Goal: Book appointment/travel/reservation

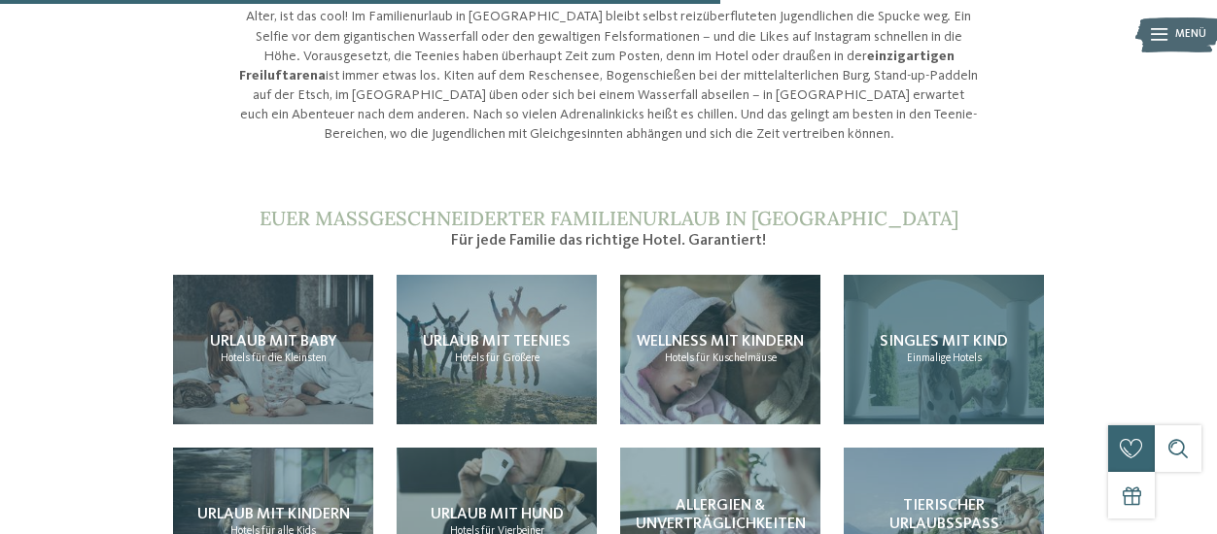
scroll to position [1555, 0]
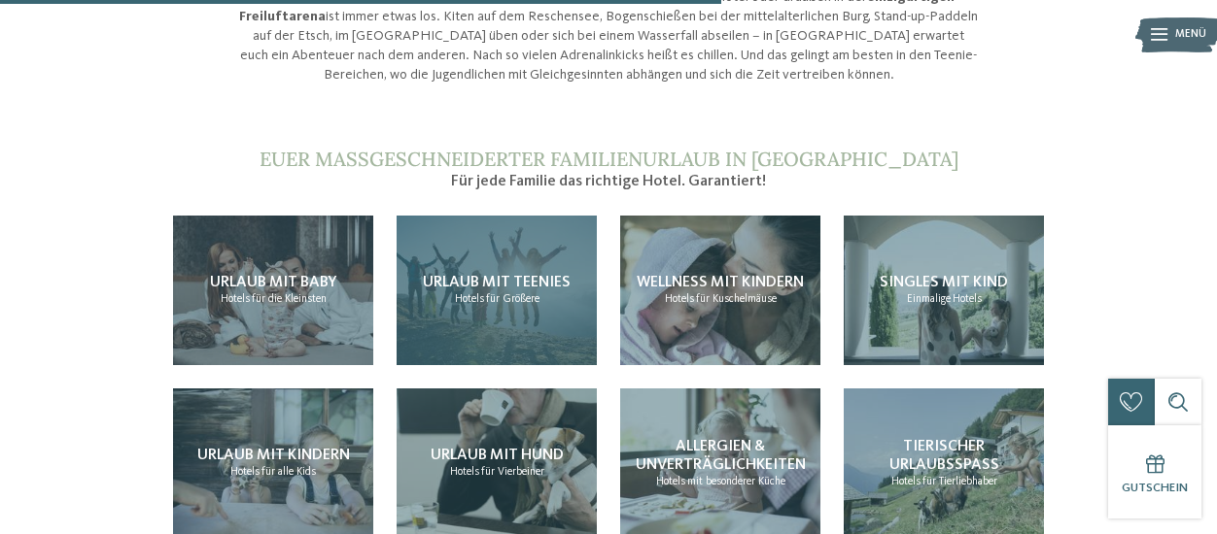
click at [516, 293] on span "für Größere" at bounding box center [512, 299] width 53 height 12
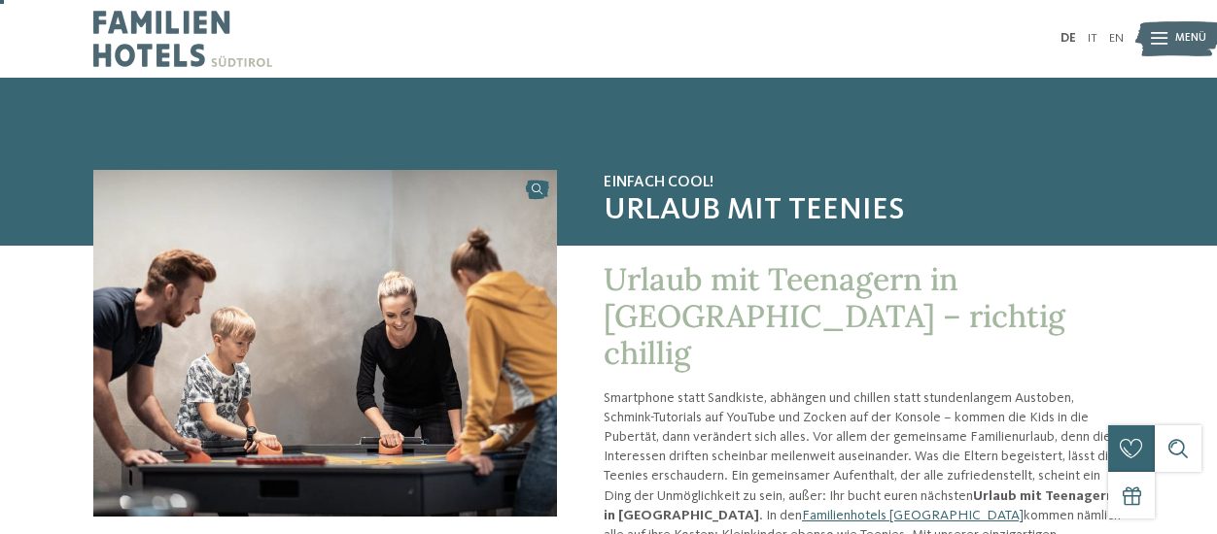
scroll to position [97, 0]
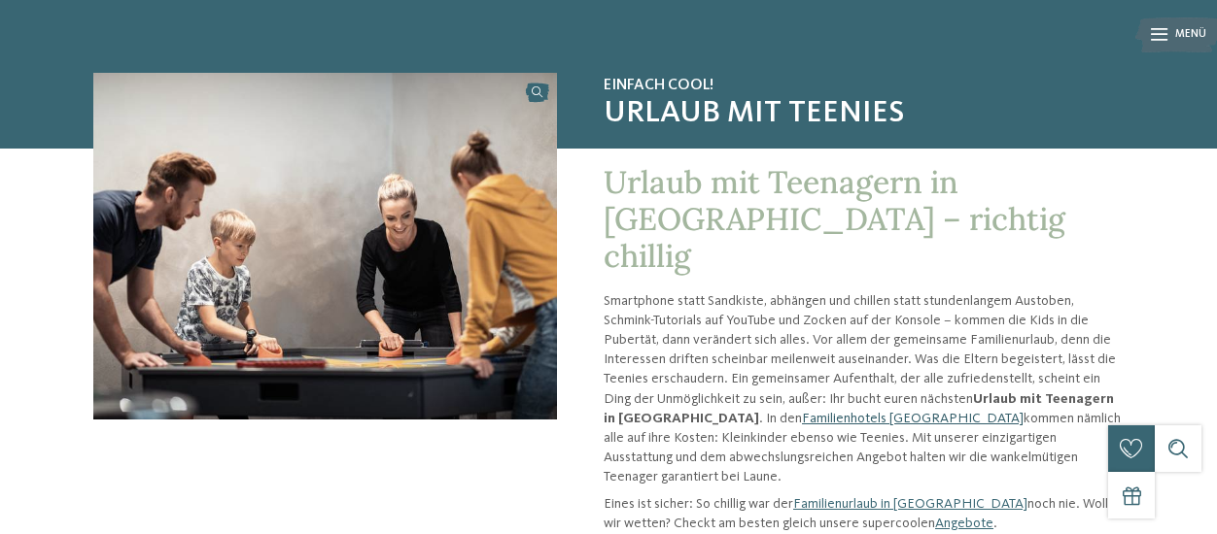
click at [802, 412] on link "Familienhotels [GEOGRAPHIC_DATA]" at bounding box center [913, 419] width 222 height 14
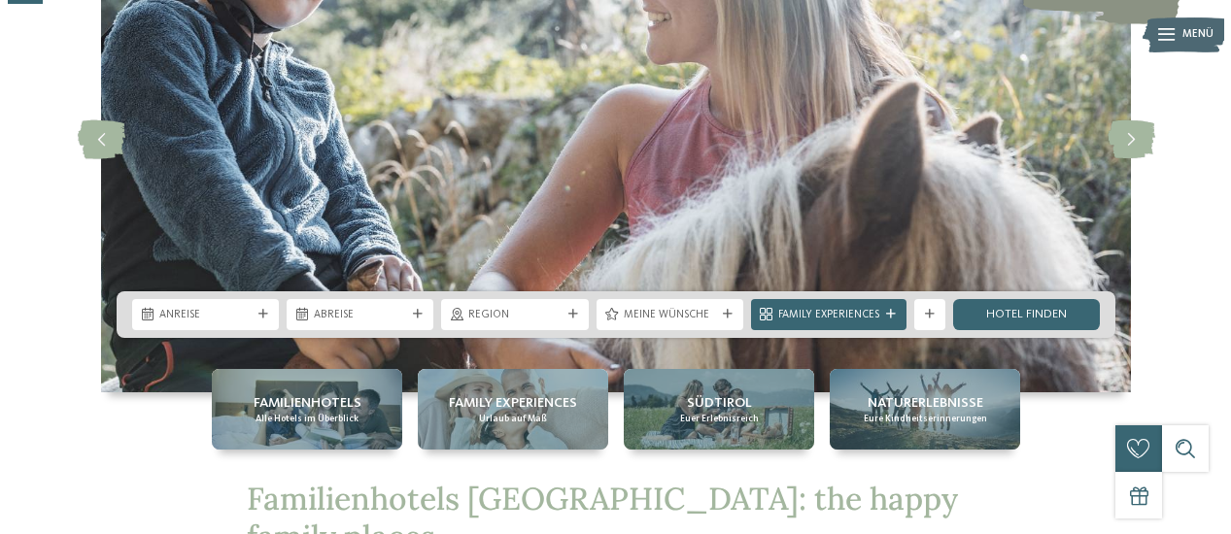
scroll to position [194, 0]
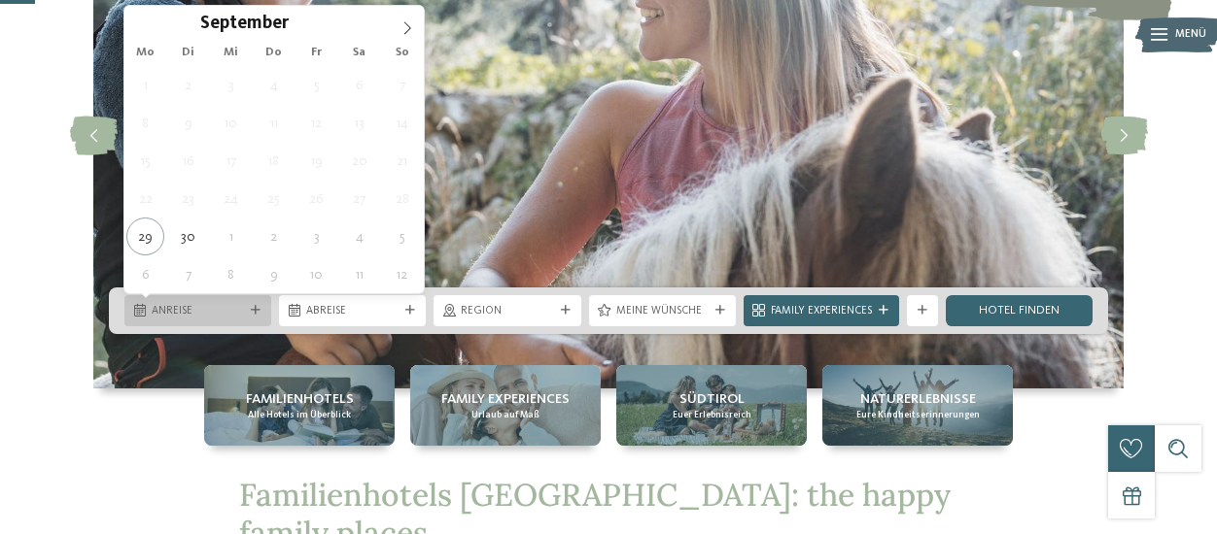
click at [255, 304] on div "Anreise" at bounding box center [197, 310] width 147 height 31
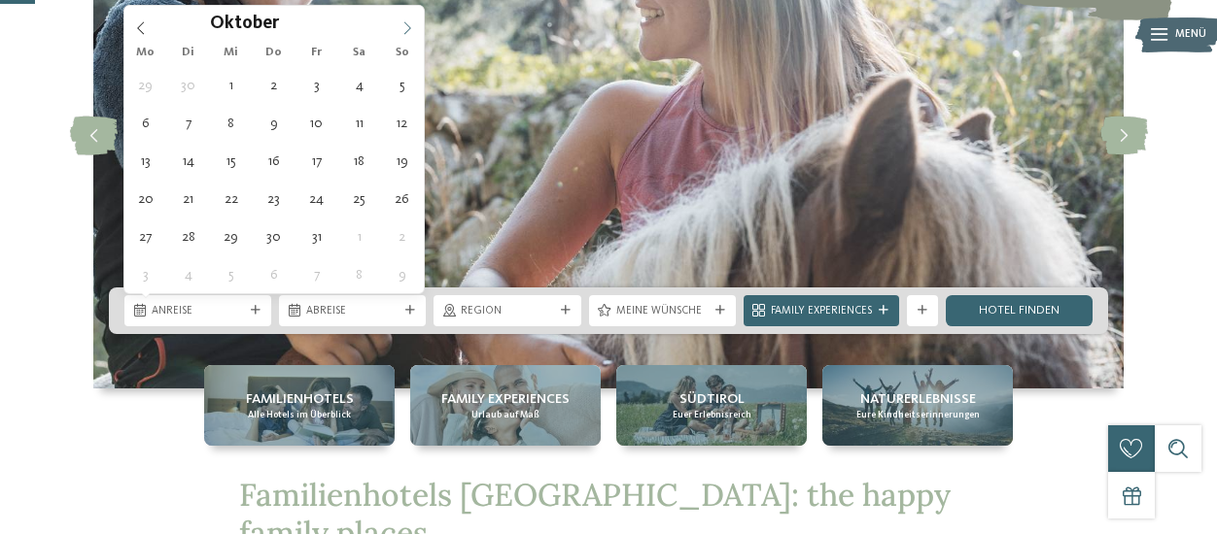
click at [407, 29] on icon at bounding box center [407, 28] width 14 height 14
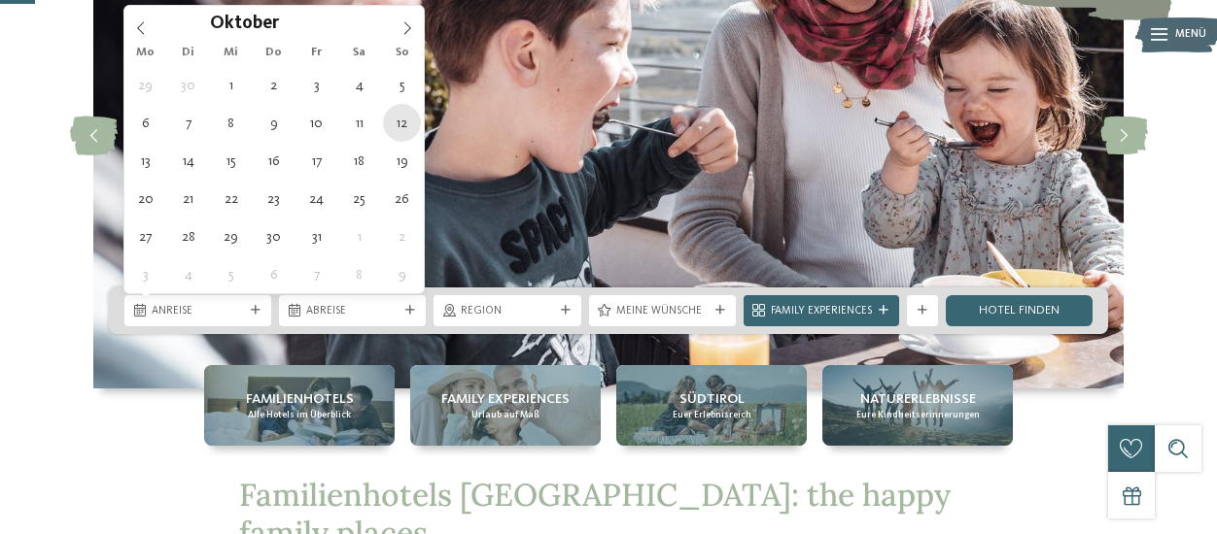
type div "12.10.2025"
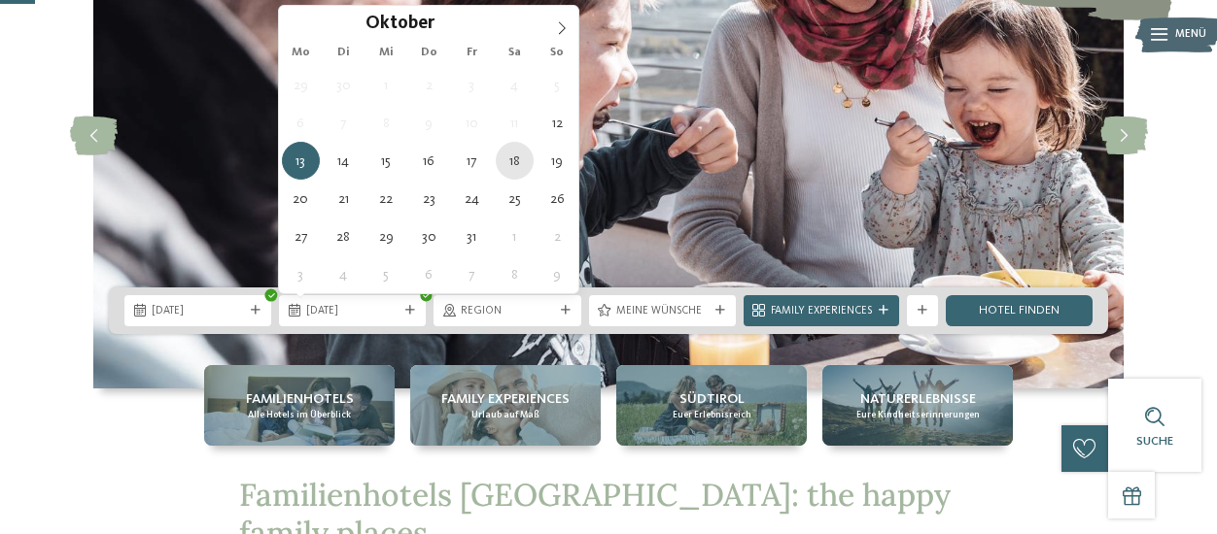
type div "18.10.2025"
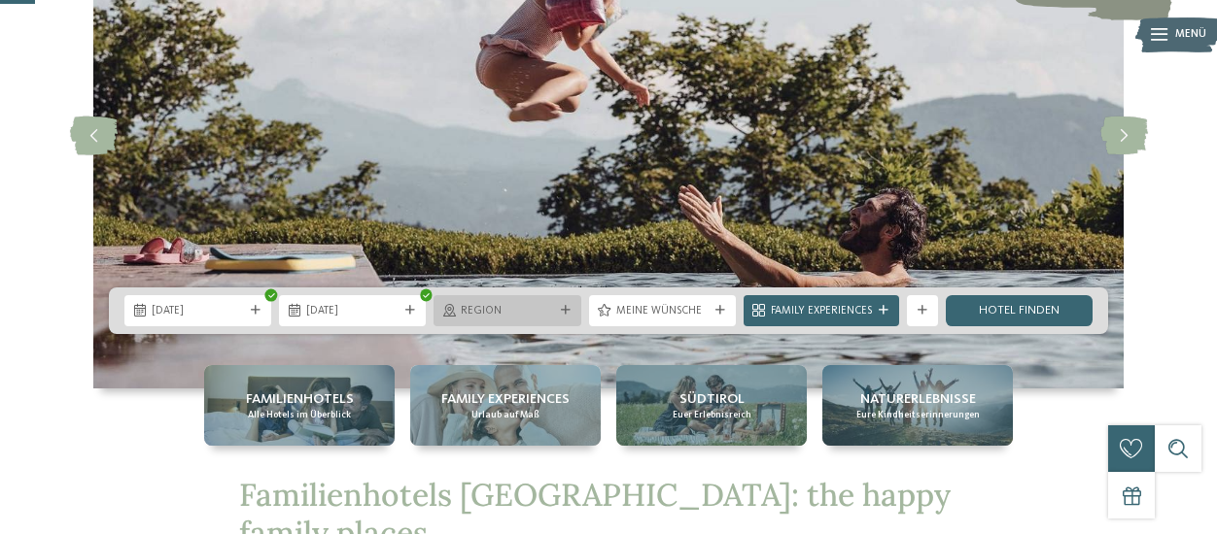
click at [566, 306] on icon at bounding box center [566, 311] width 10 height 10
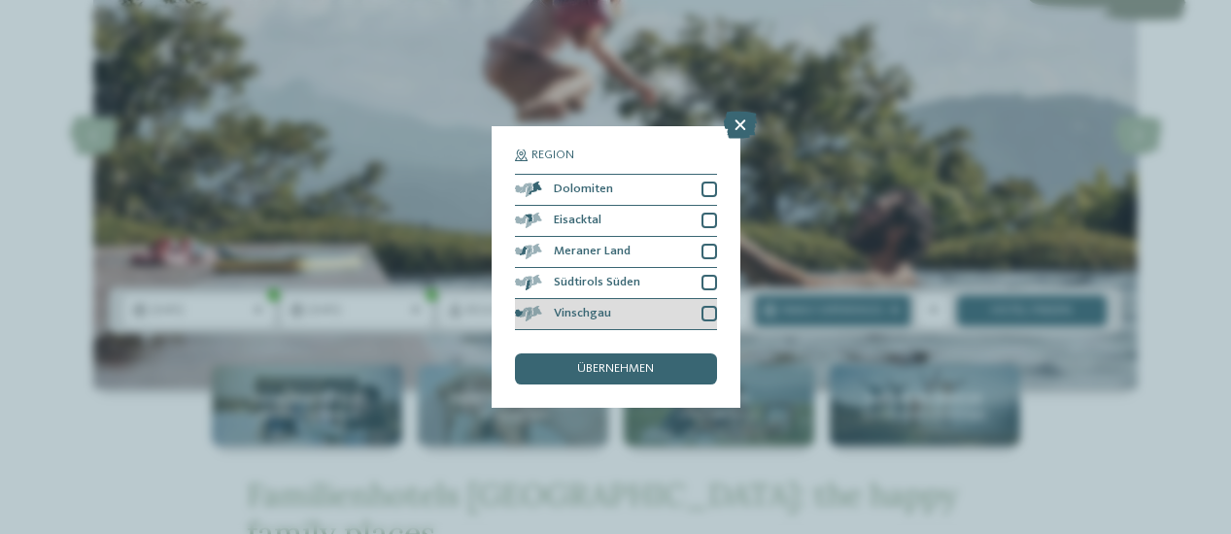
click at [706, 315] on div at bounding box center [710, 314] width 16 height 16
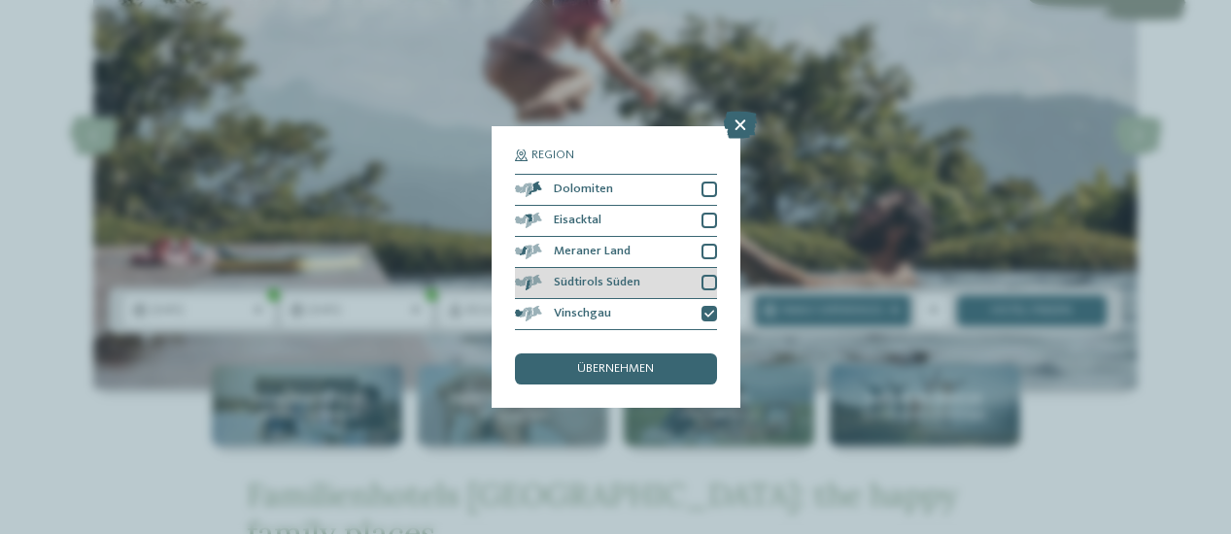
click at [707, 282] on div at bounding box center [710, 283] width 16 height 16
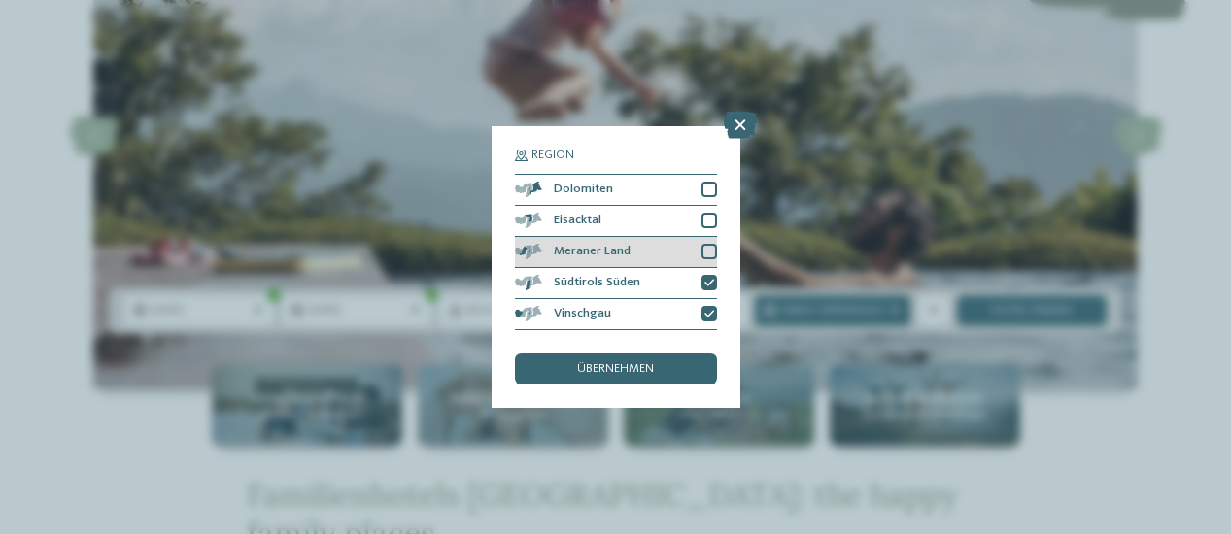
click at [707, 250] on div at bounding box center [710, 252] width 16 height 16
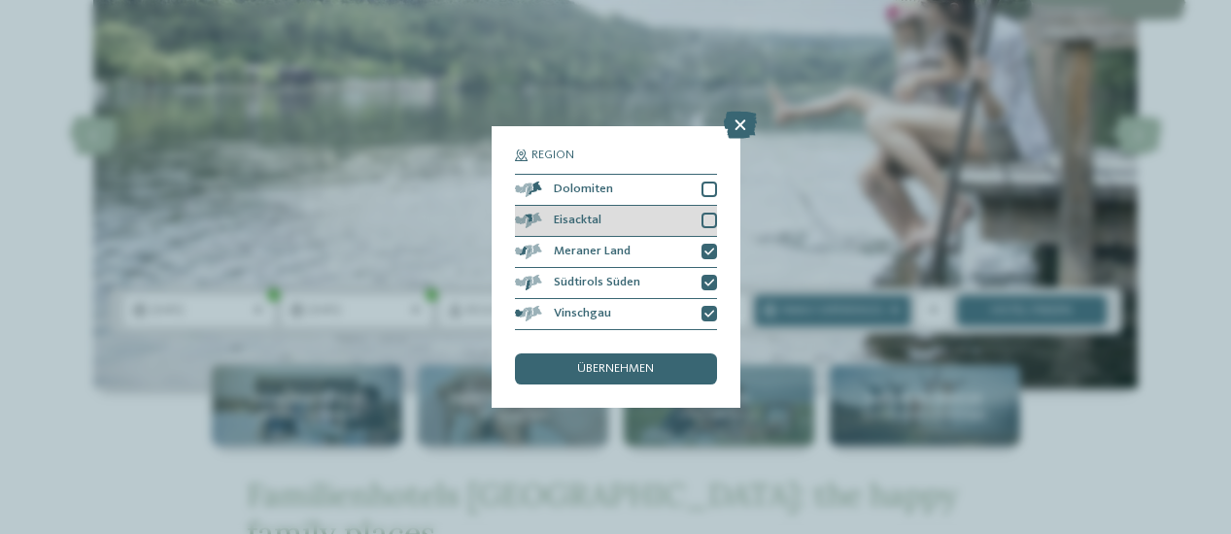
drag, startPoint x: 706, startPoint y: 223, endPoint x: 706, endPoint y: 210, distance: 13.6
click at [706, 221] on div at bounding box center [710, 221] width 16 height 16
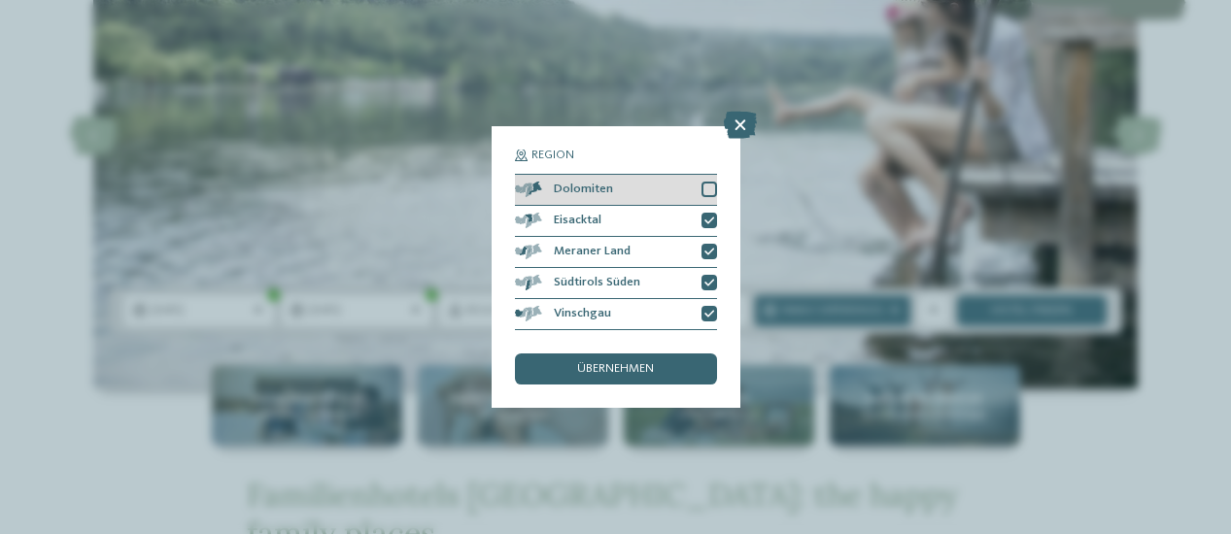
click at [707, 189] on div at bounding box center [710, 190] width 16 height 16
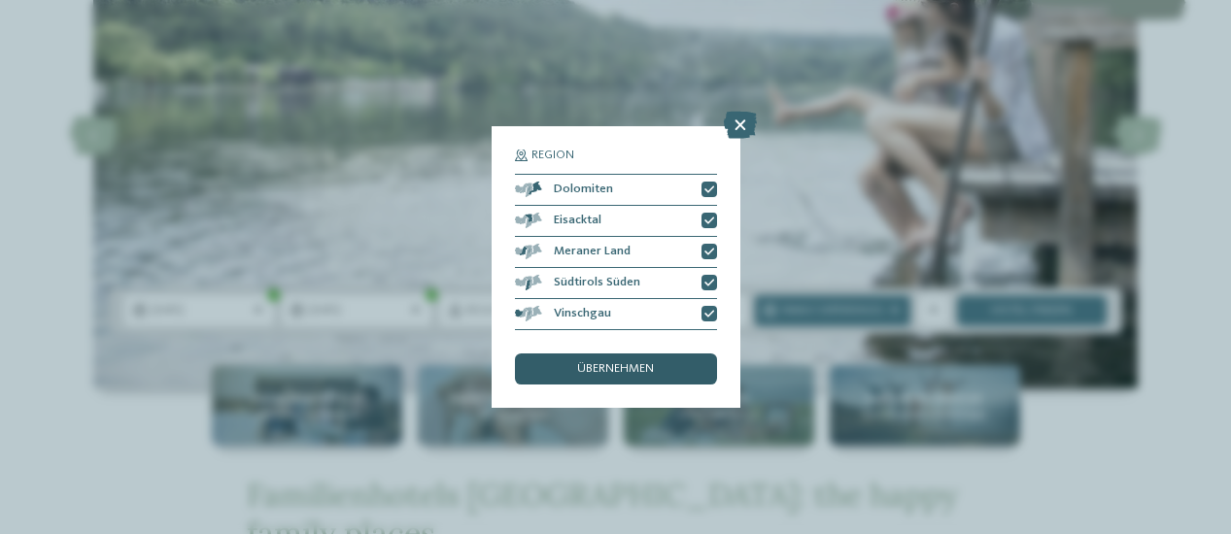
click at [640, 360] on div "übernehmen" at bounding box center [616, 369] width 202 height 31
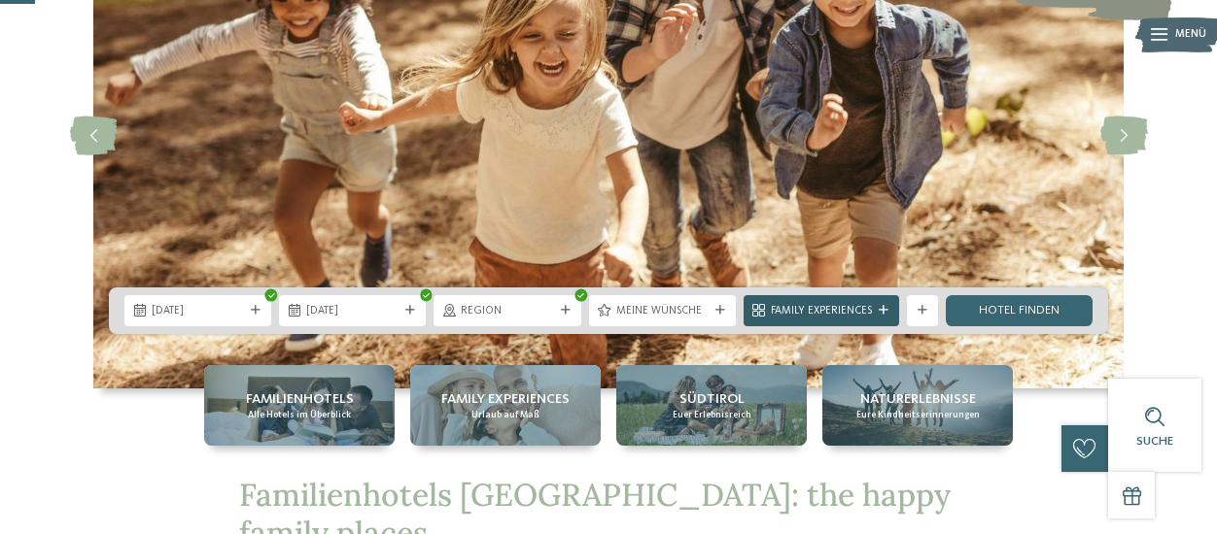
click at [881, 310] on icon at bounding box center [883, 311] width 10 height 10
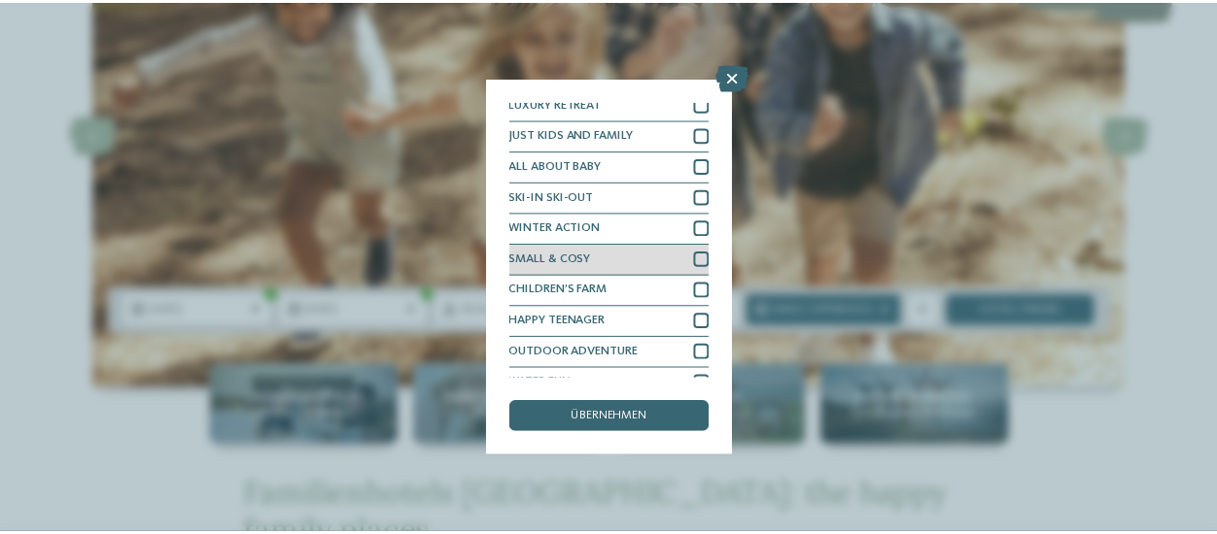
scroll to position [58, 0]
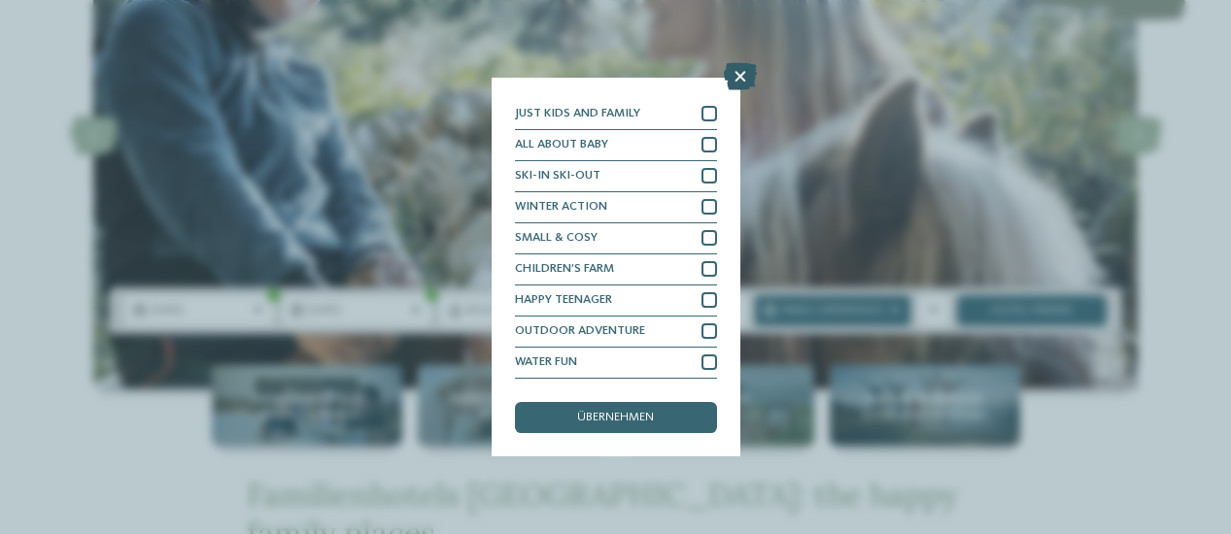
click at [737, 72] on icon at bounding box center [740, 76] width 33 height 27
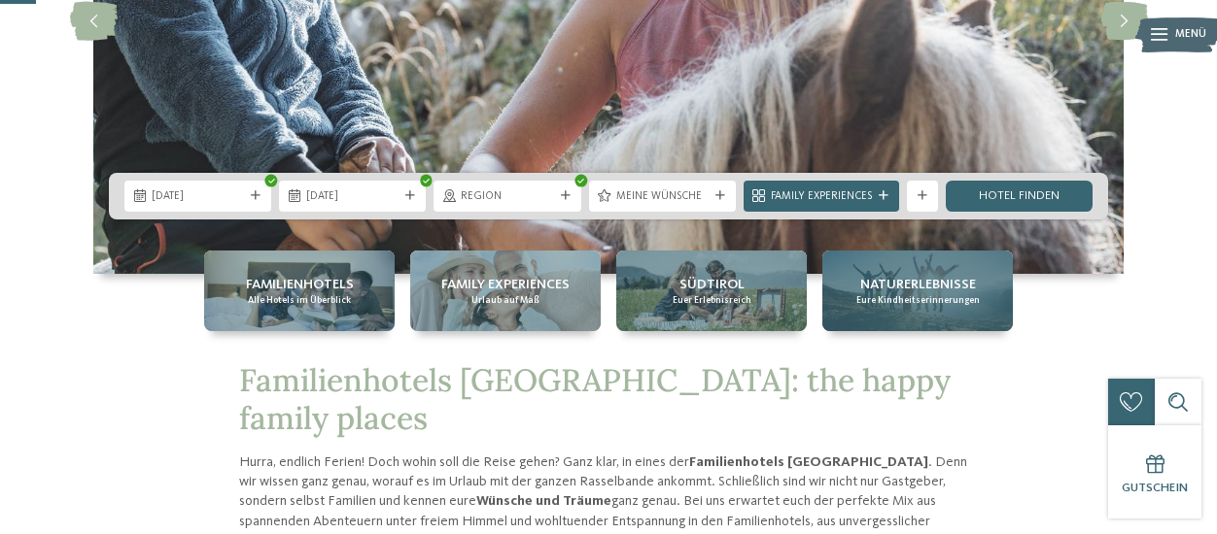
scroll to position [194, 0]
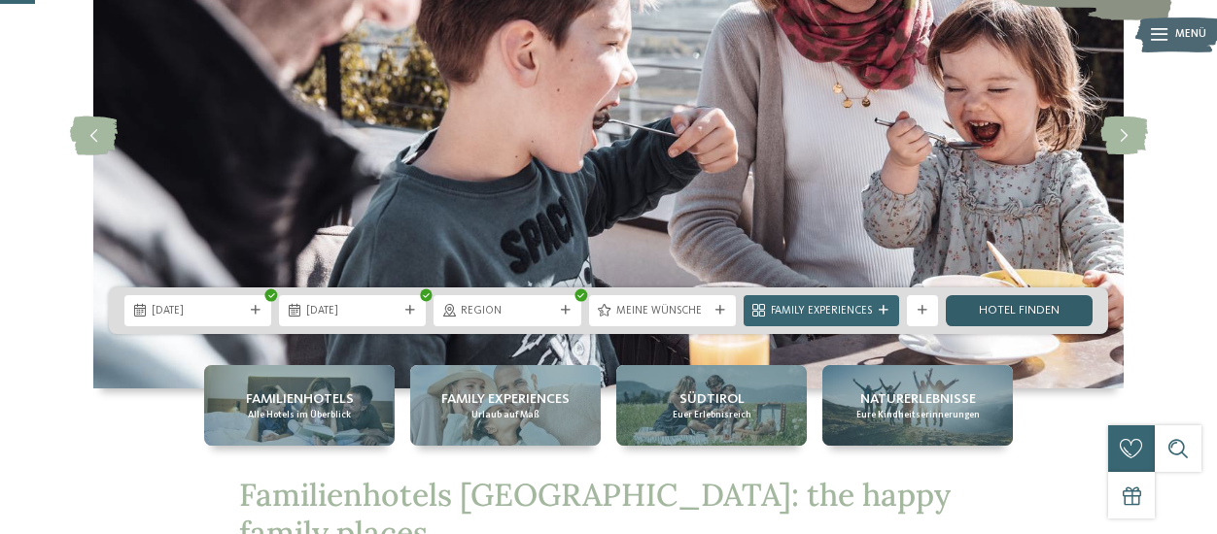
click at [1006, 301] on link "Hotel finden" at bounding box center [1018, 310] width 147 height 31
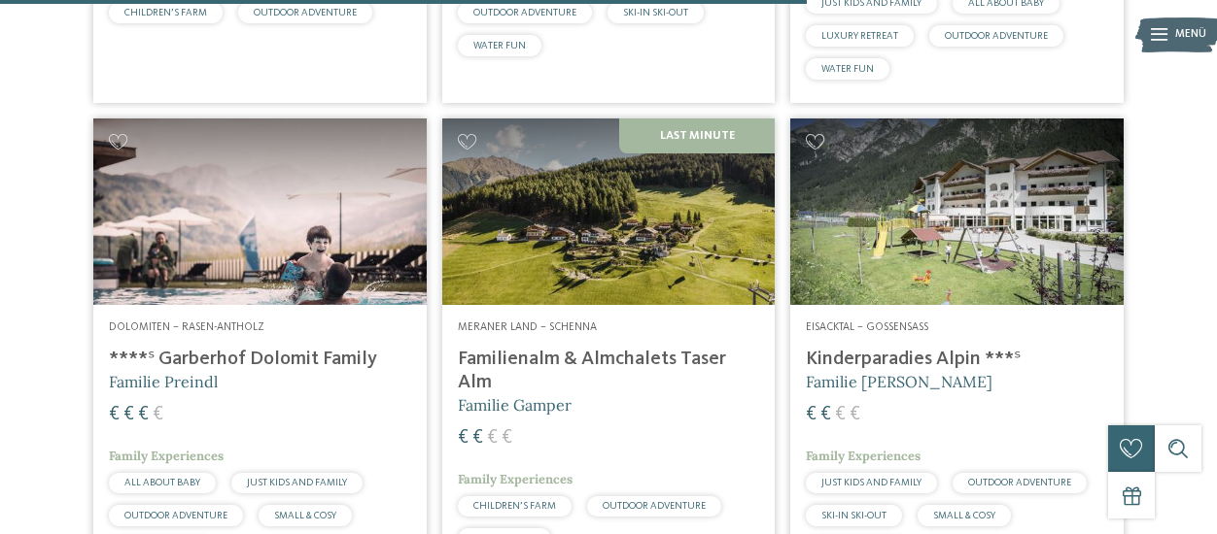
scroll to position [2909, 0]
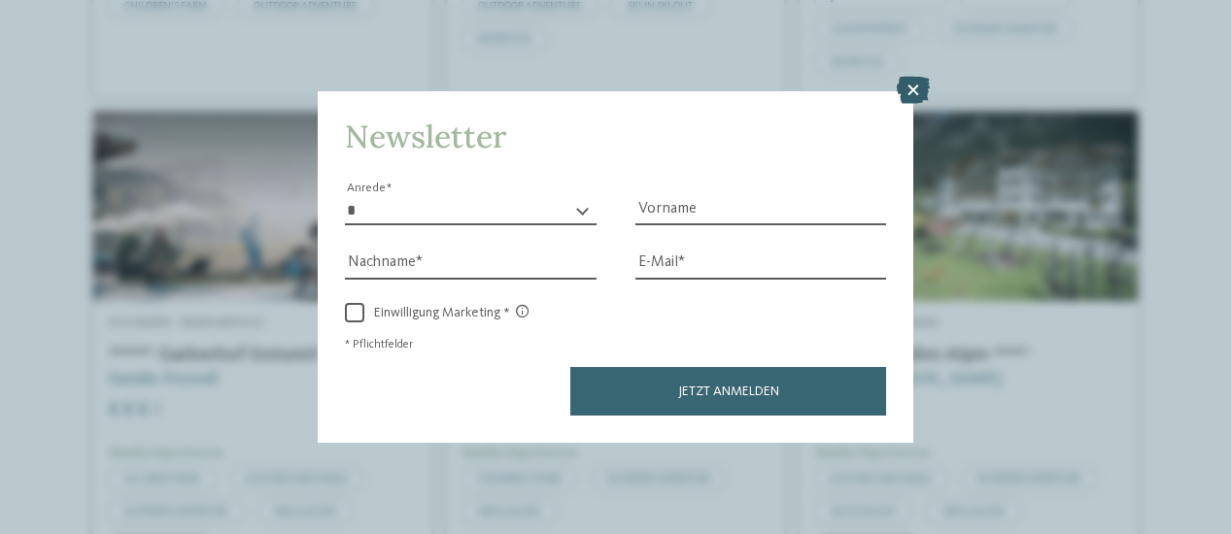
click at [915, 82] on icon at bounding box center [913, 90] width 33 height 27
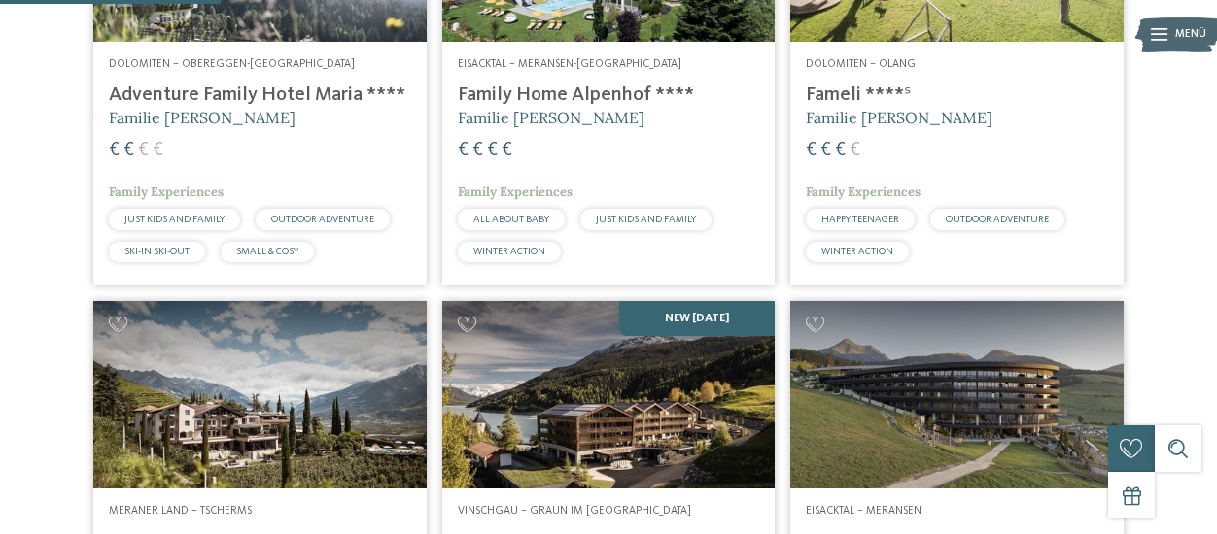
scroll to position [869, 0]
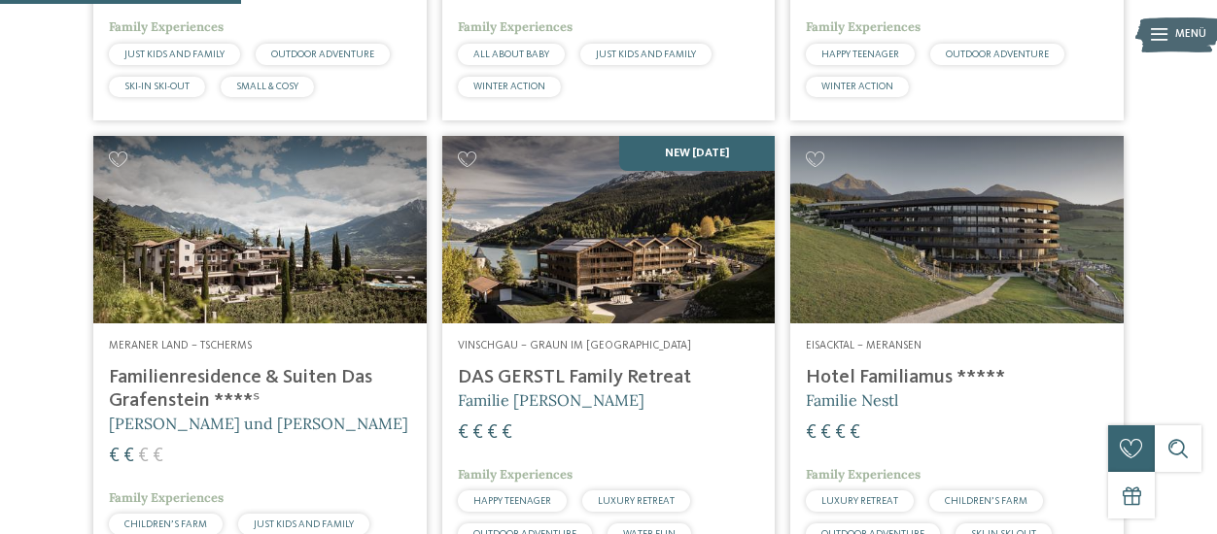
click at [316, 255] on img at bounding box center [259, 230] width 333 height 188
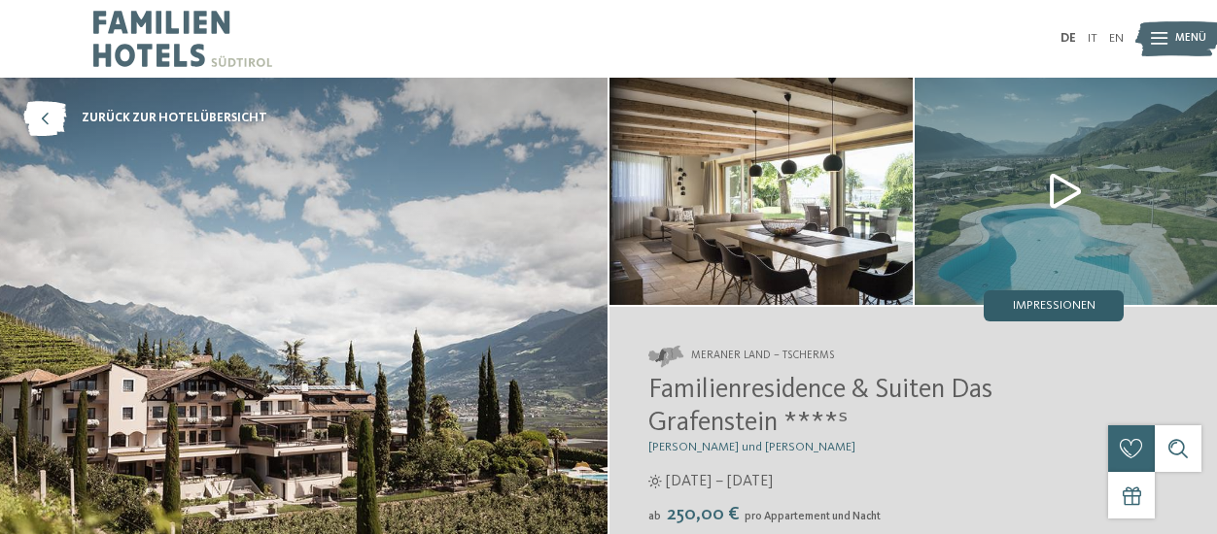
click at [1046, 303] on span "Impressionen" at bounding box center [1053, 306] width 83 height 13
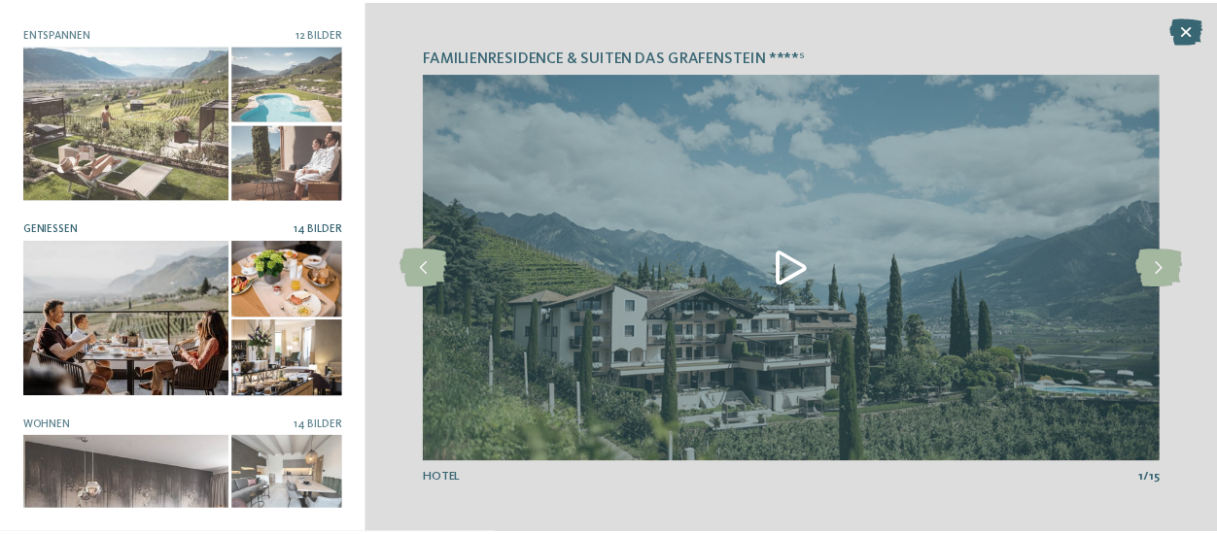
scroll to position [447, 0]
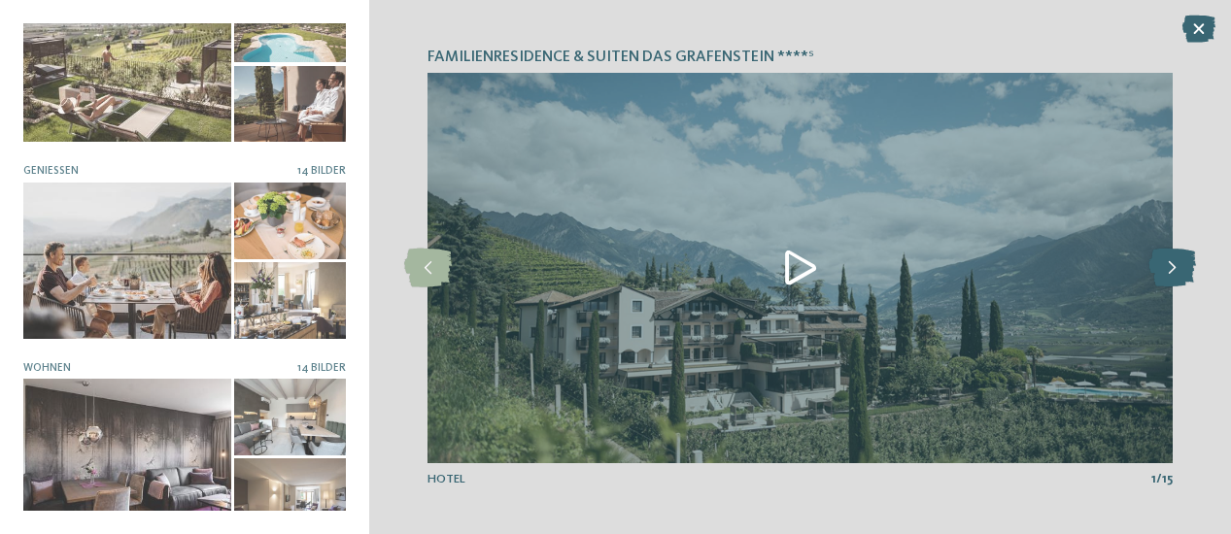
click at [1183, 264] on icon at bounding box center [1172, 268] width 48 height 39
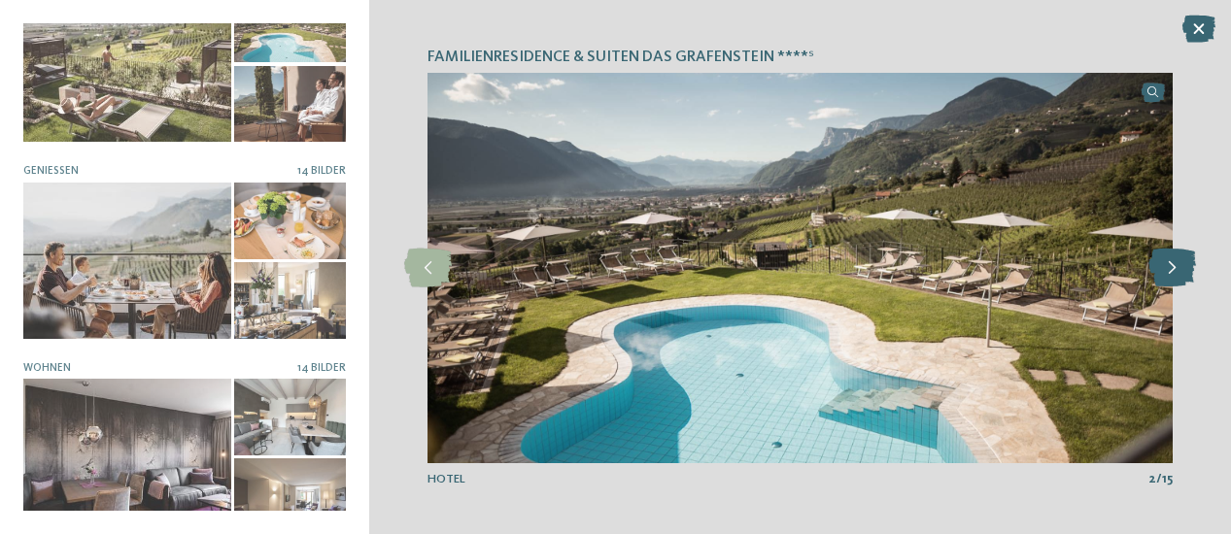
click at [1183, 264] on icon at bounding box center [1172, 268] width 48 height 39
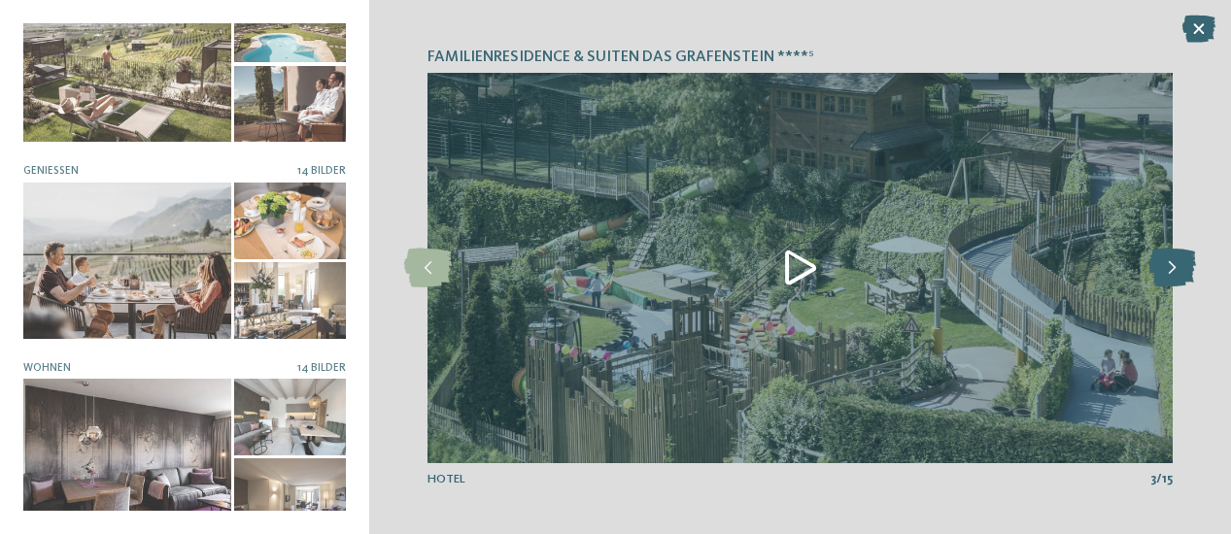
click at [1183, 264] on icon at bounding box center [1172, 268] width 48 height 39
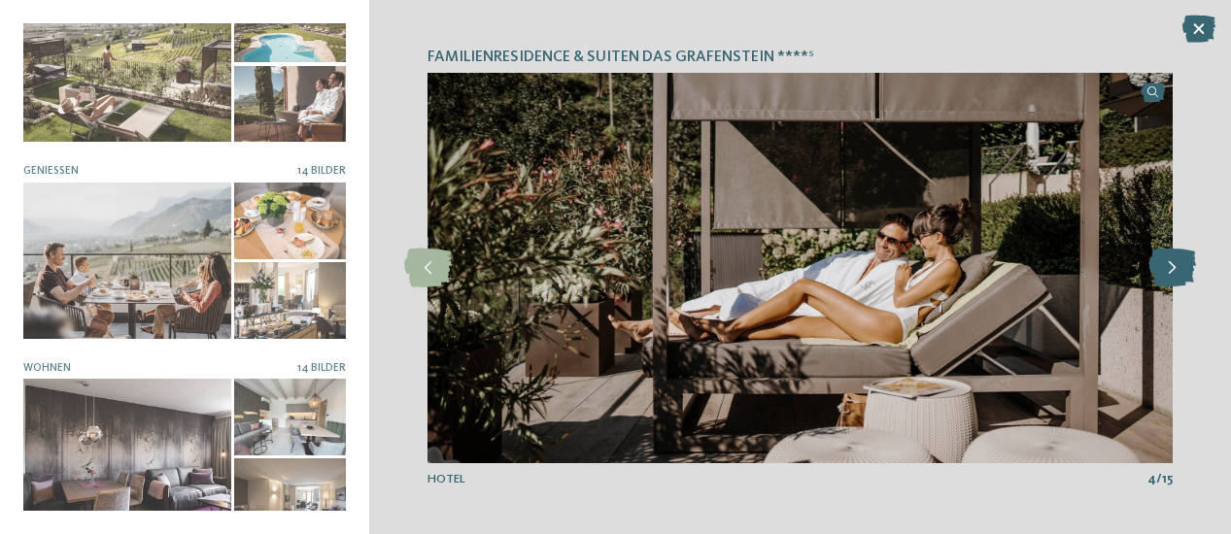
click at [1183, 264] on icon at bounding box center [1172, 268] width 48 height 39
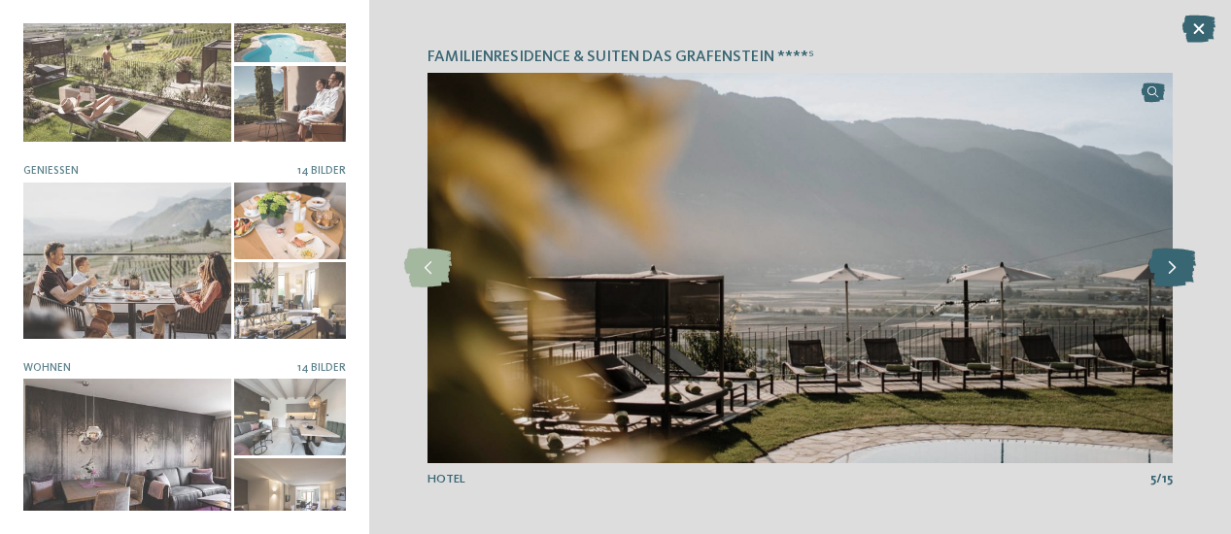
click at [1183, 264] on icon at bounding box center [1172, 268] width 48 height 39
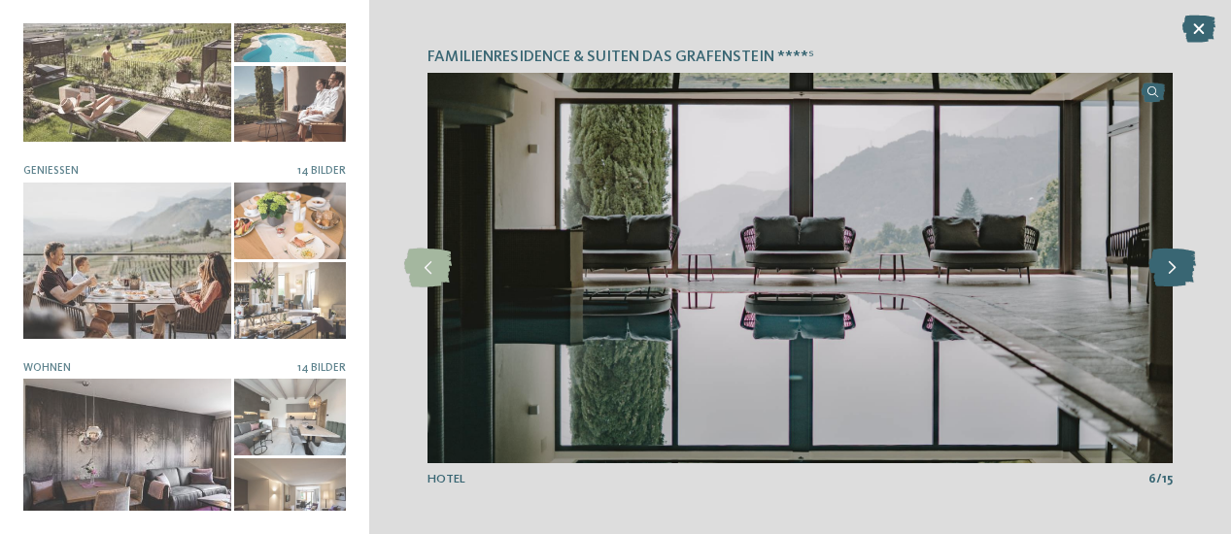
click at [1183, 264] on icon at bounding box center [1172, 268] width 48 height 39
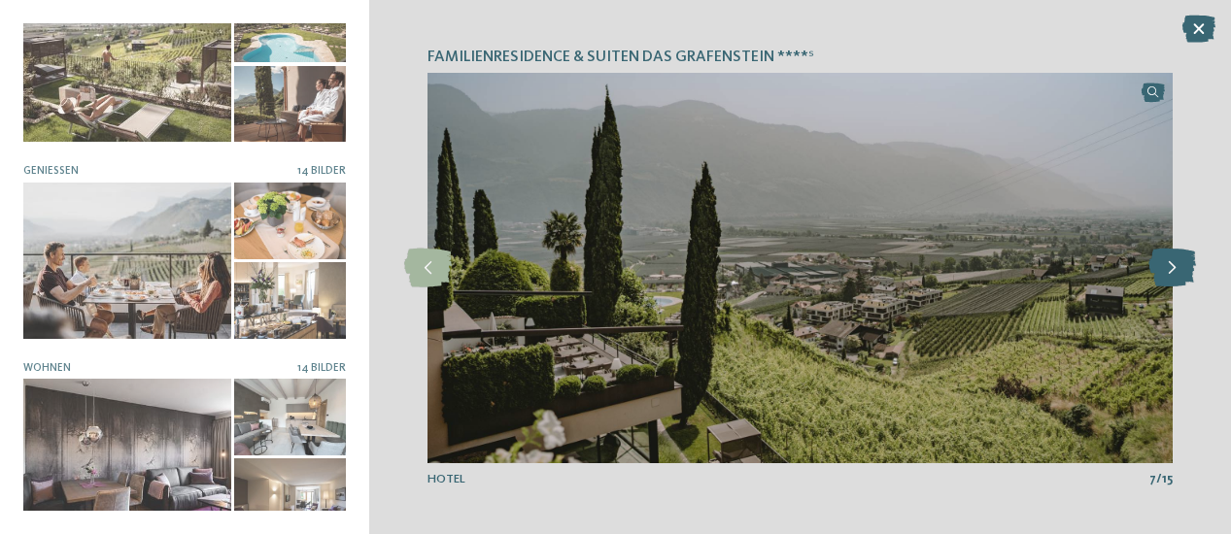
click at [1183, 264] on icon at bounding box center [1172, 268] width 48 height 39
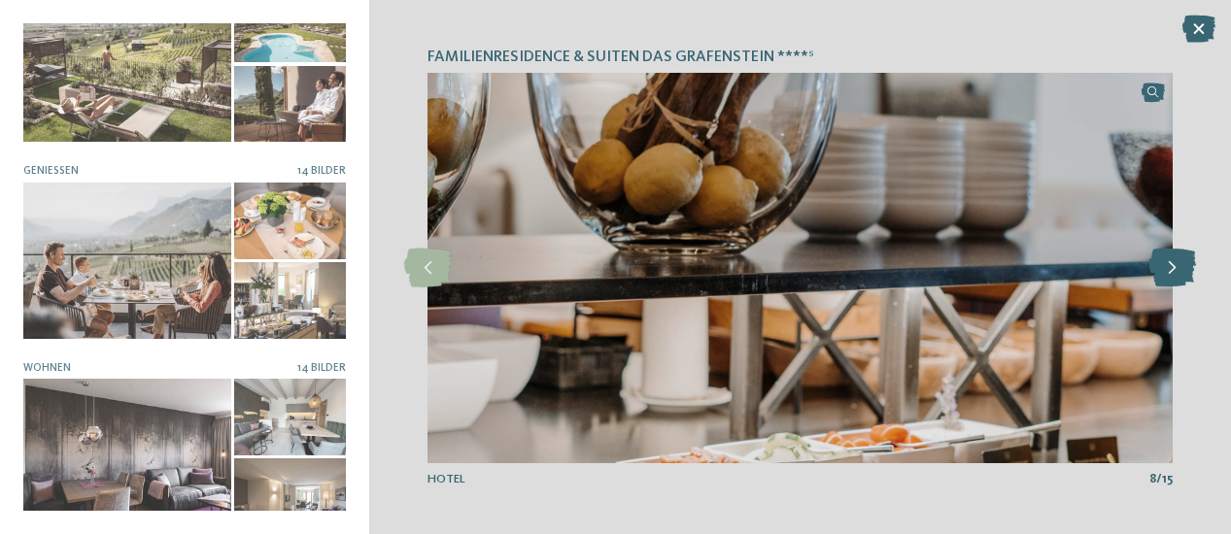
click at [1183, 264] on icon at bounding box center [1172, 268] width 48 height 39
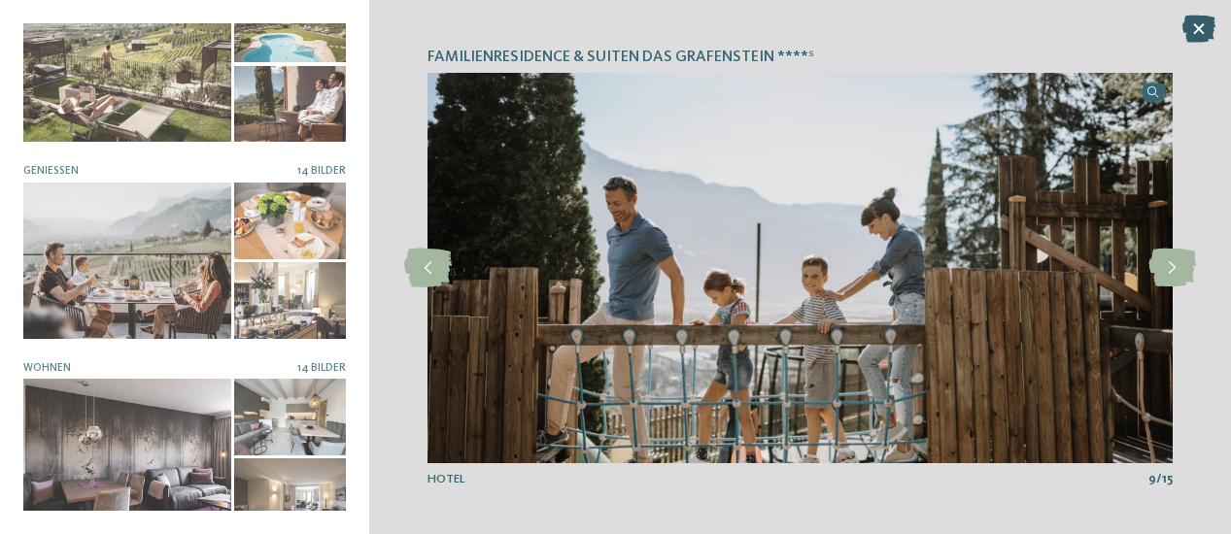
click at [1197, 16] on icon at bounding box center [1198, 29] width 33 height 27
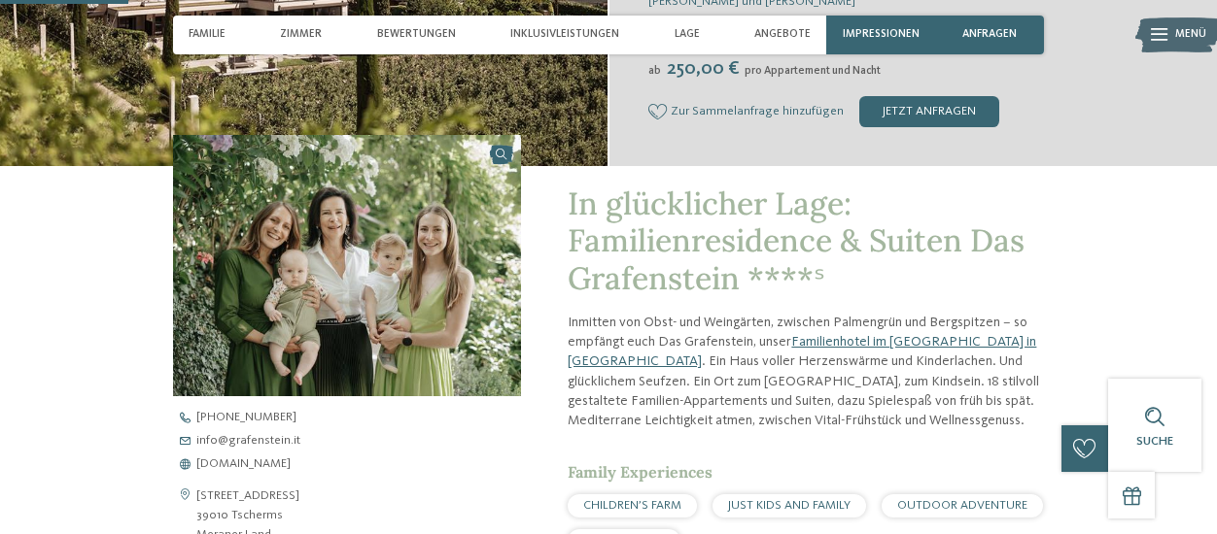
scroll to position [583, 0]
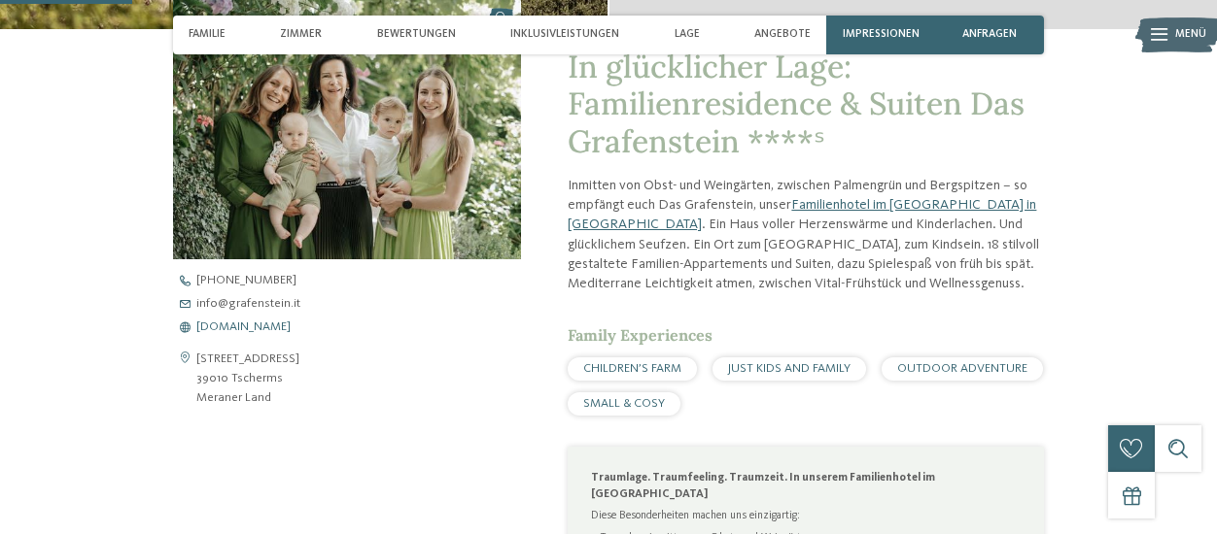
click at [255, 322] on span "www.grafenstein.it" at bounding box center [243, 328] width 94 height 13
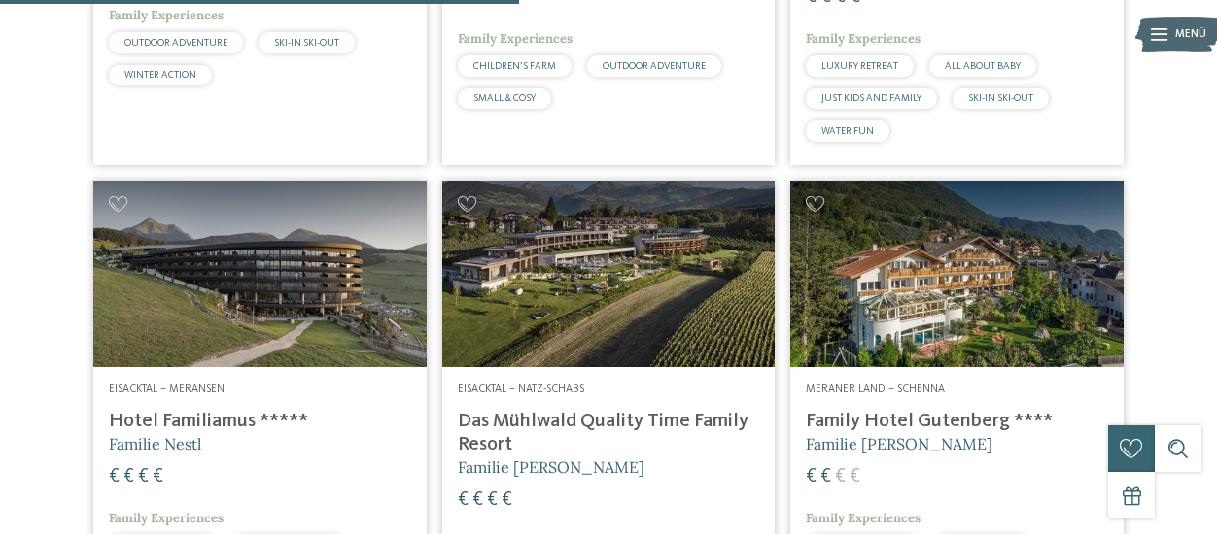
scroll to position [1937, 0]
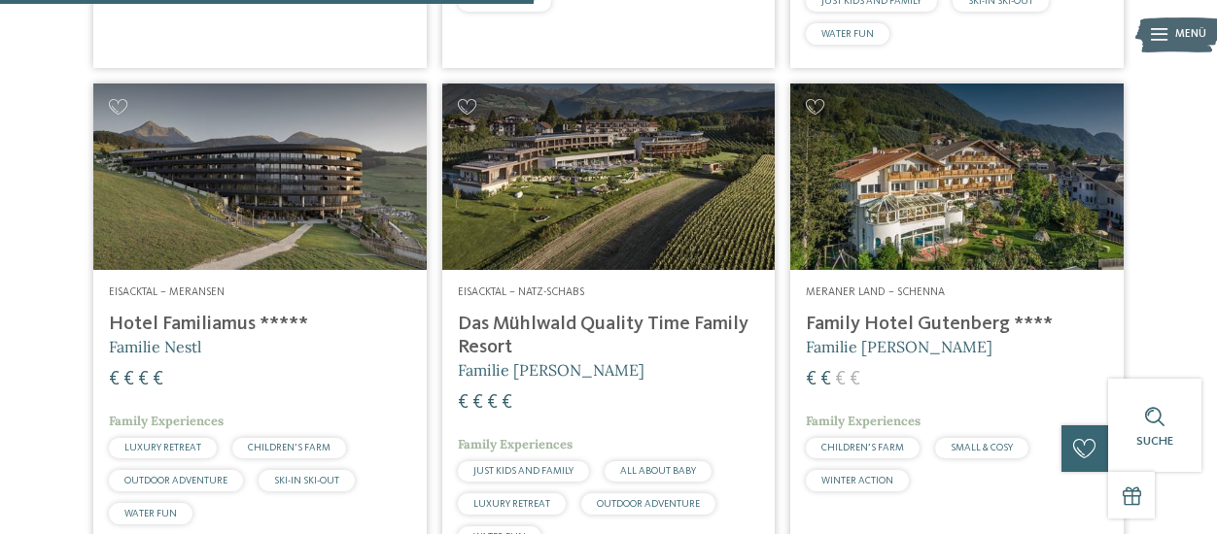
click at [901, 199] on img at bounding box center [956, 178] width 333 height 188
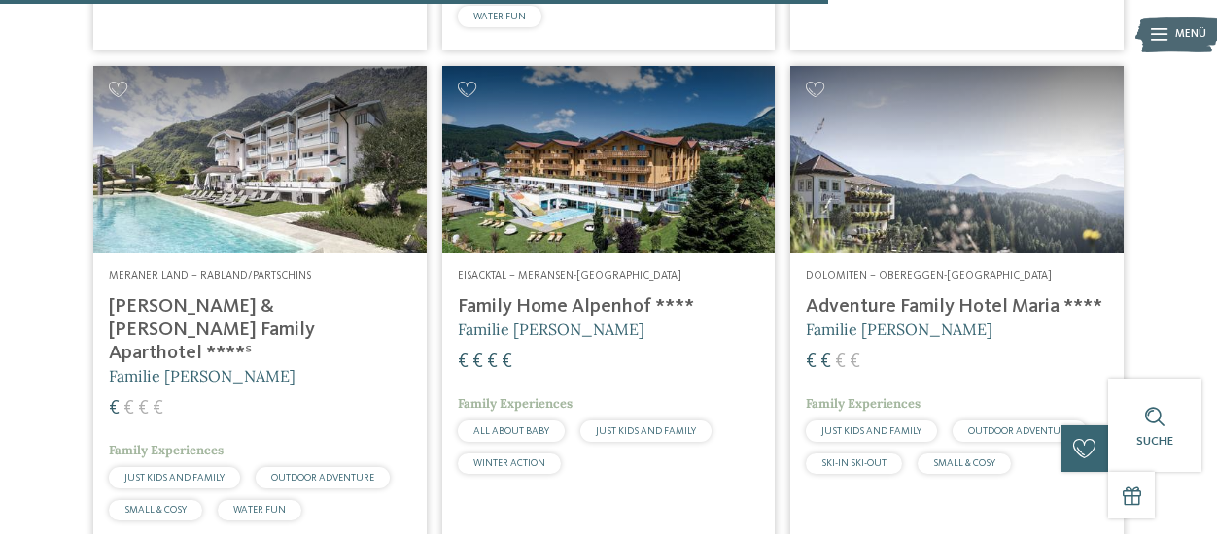
scroll to position [3006, 0]
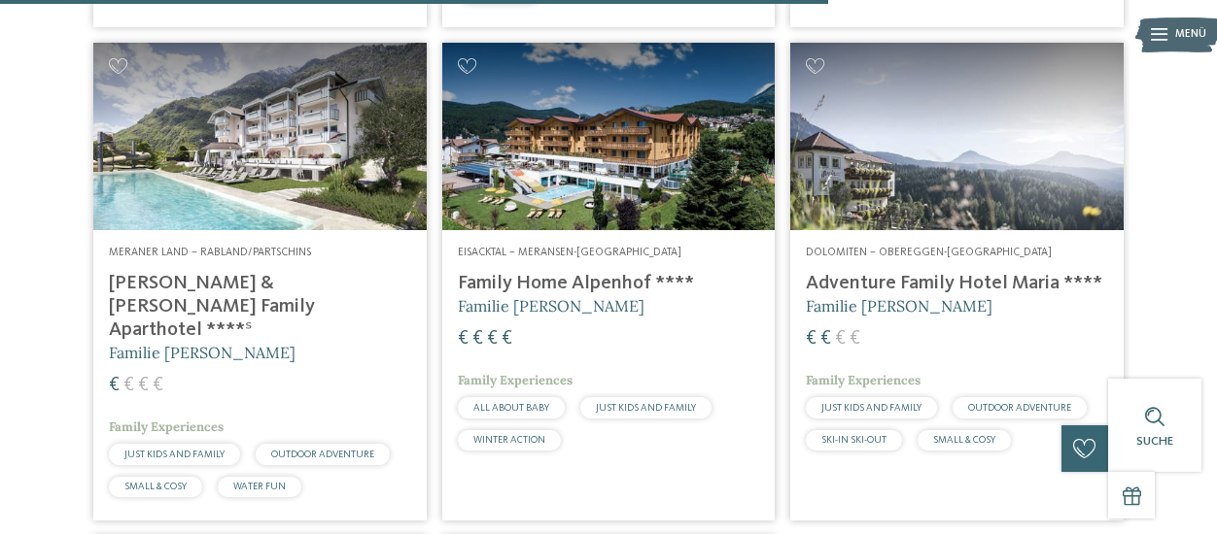
click at [968, 191] on img at bounding box center [956, 137] width 333 height 188
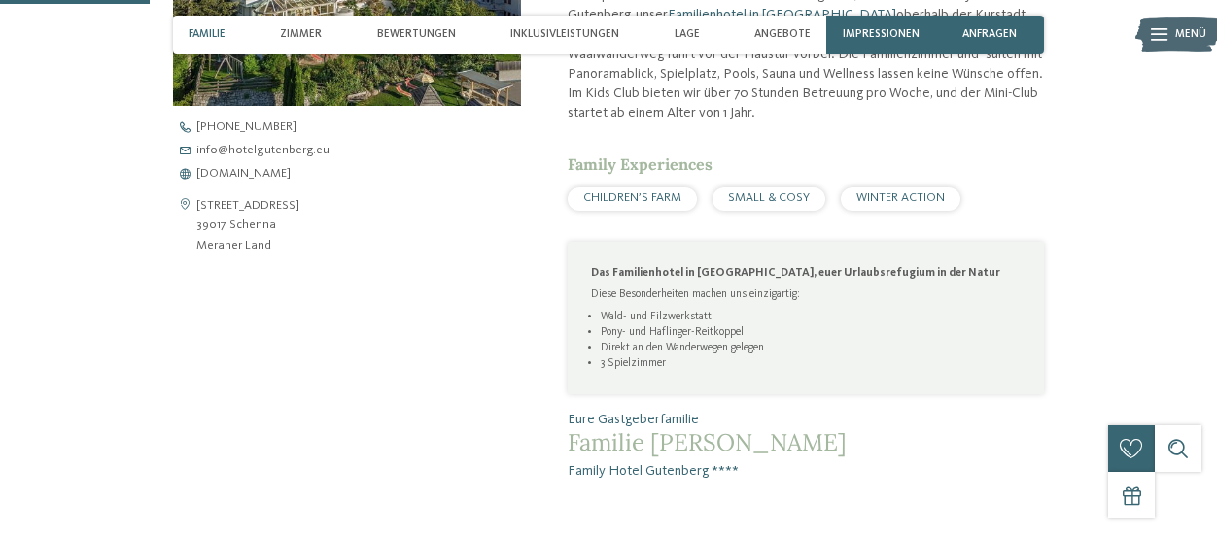
scroll to position [680, 0]
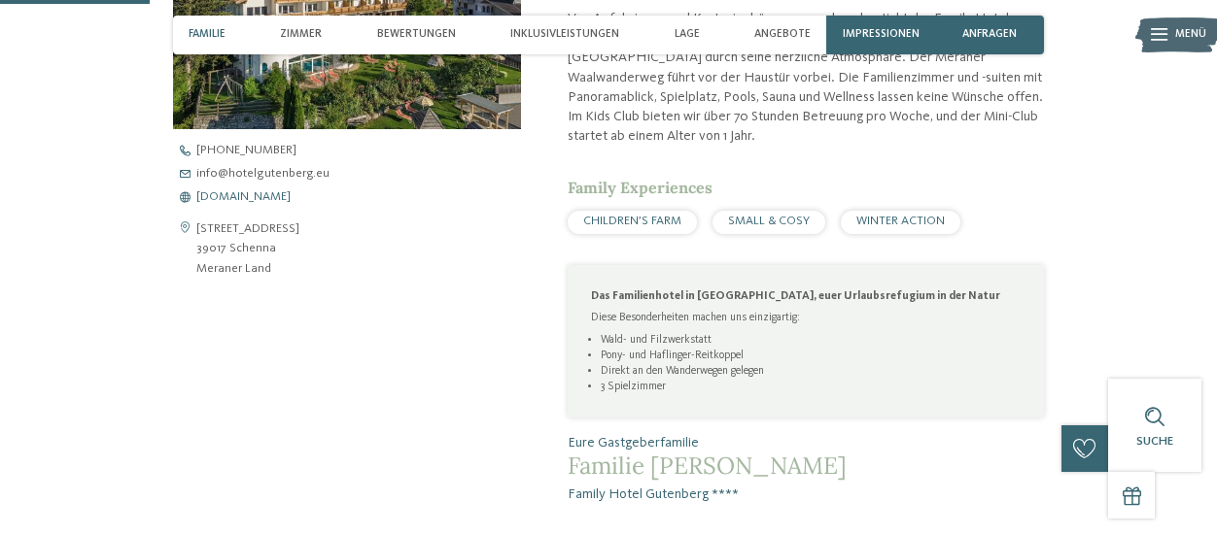
click at [259, 197] on span "[DOMAIN_NAME]" at bounding box center [243, 197] width 94 height 13
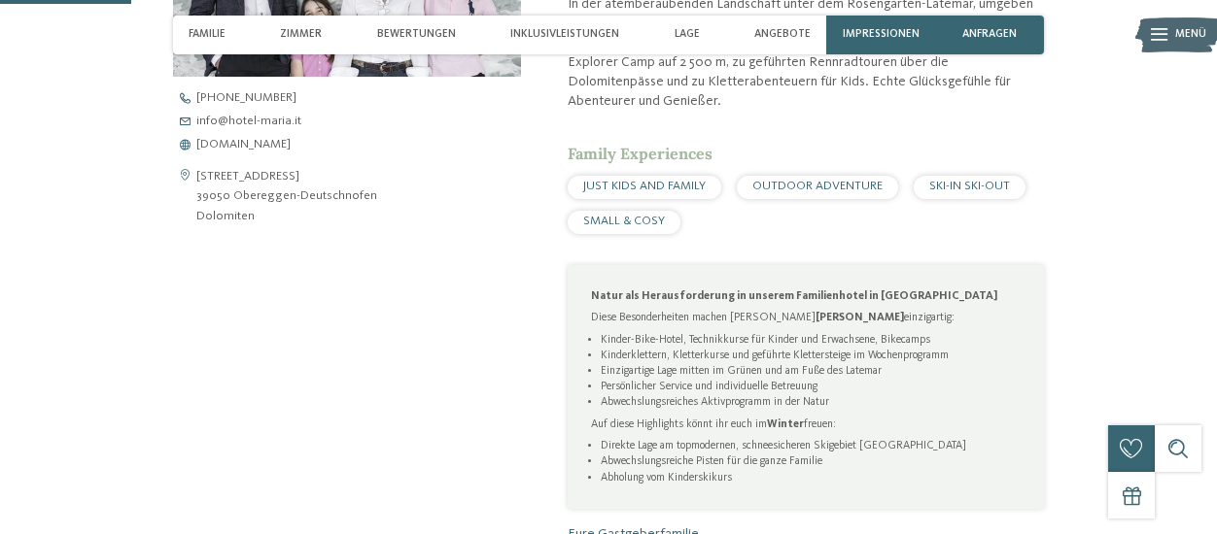
scroll to position [777, 0]
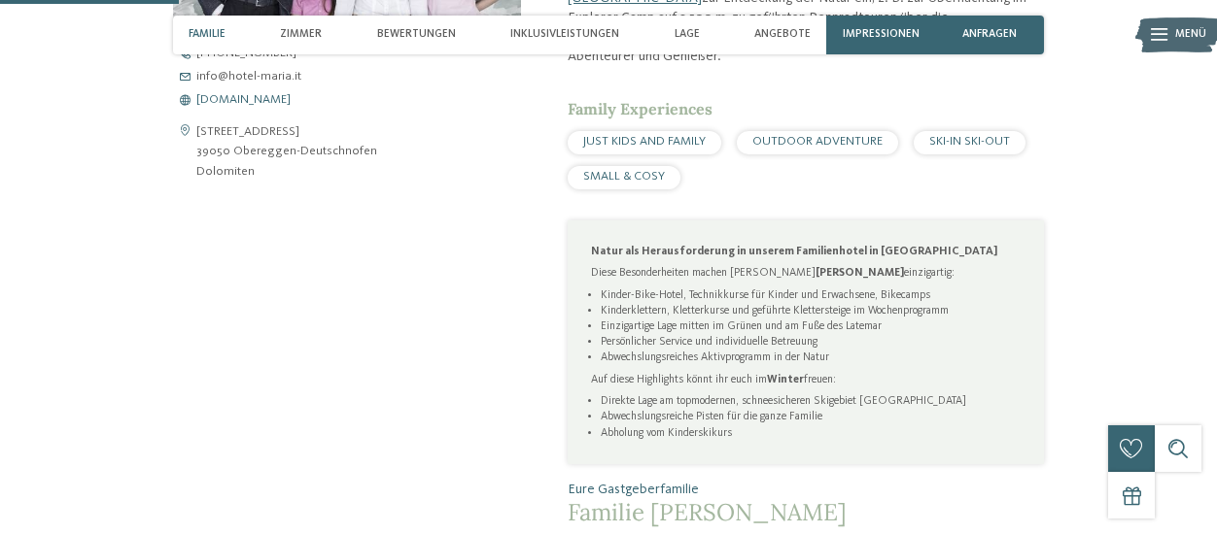
click at [277, 100] on span "[DOMAIN_NAME]" at bounding box center [243, 100] width 94 height 13
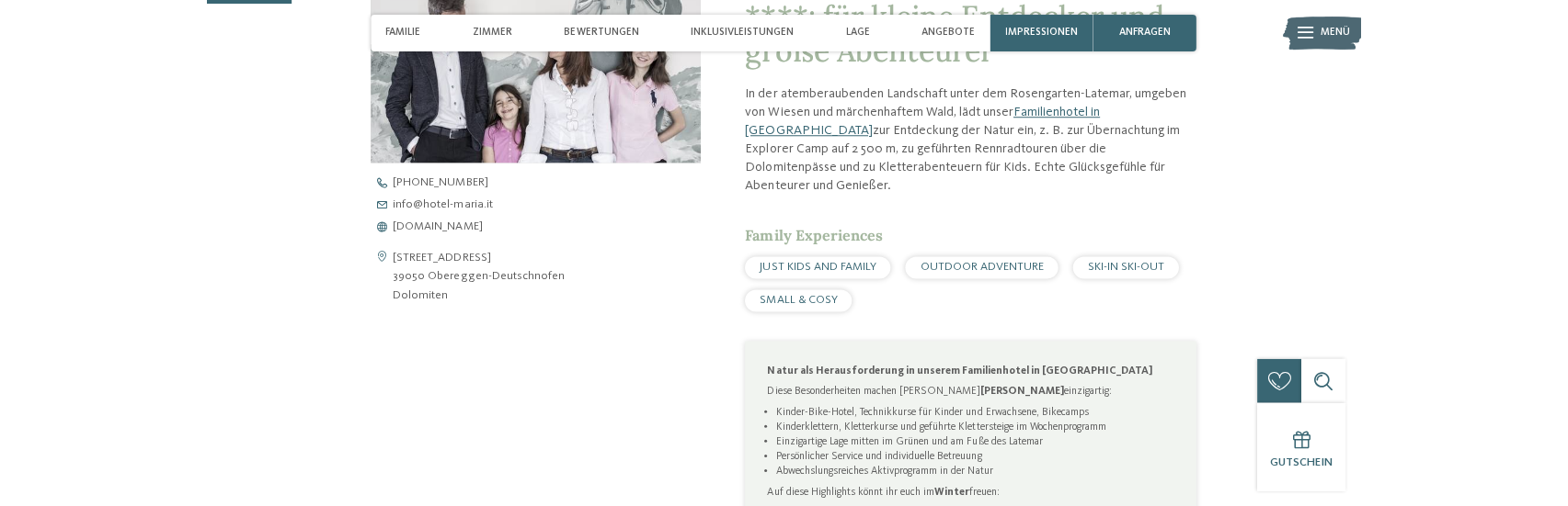
scroll to position [643, 0]
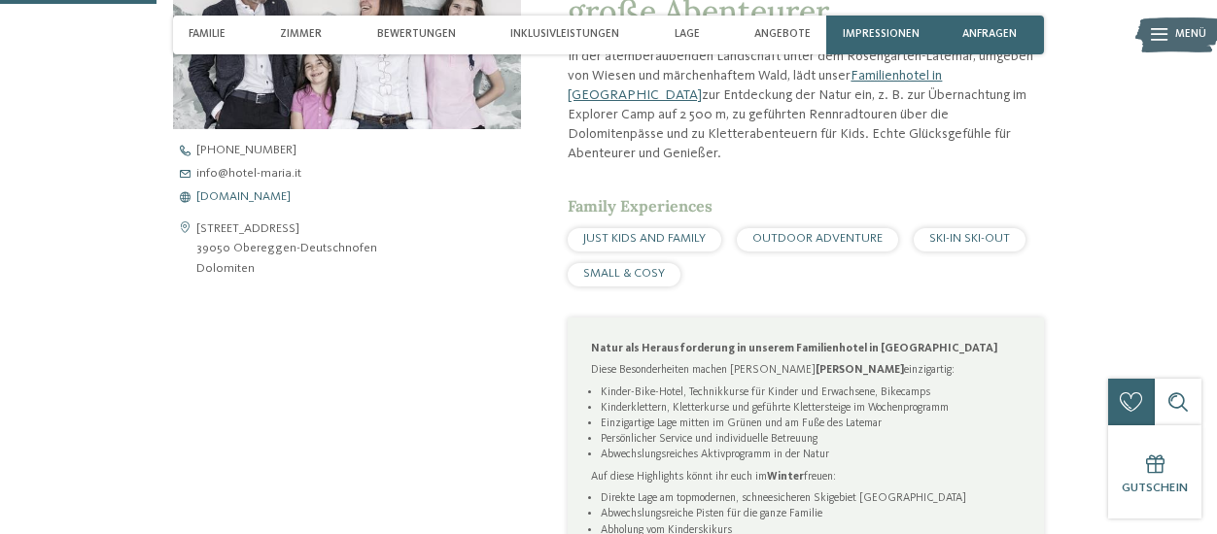
click at [257, 196] on span "[DOMAIN_NAME]" at bounding box center [243, 197] width 94 height 13
